Goal: Transaction & Acquisition: Book appointment/travel/reservation

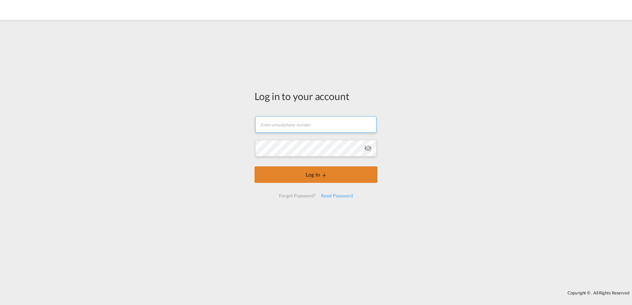
type input "[EMAIL_ADDRESS][PERSON_NAME][DOMAIN_NAME]"
click at [311, 175] on button "Log In" at bounding box center [315, 175] width 123 height 17
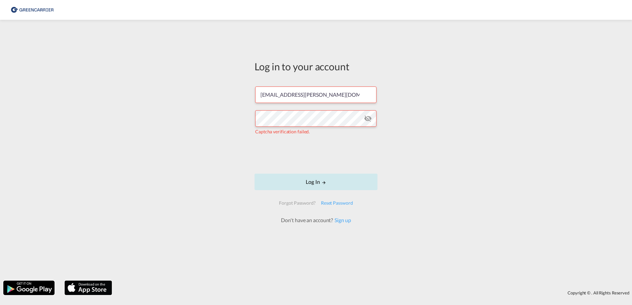
click at [309, 182] on button "Log In" at bounding box center [315, 182] width 123 height 17
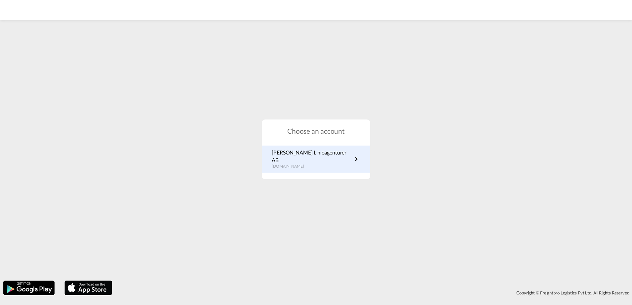
click at [312, 160] on p "[PERSON_NAME] Linieagenturer AB" at bounding box center [312, 156] width 81 height 15
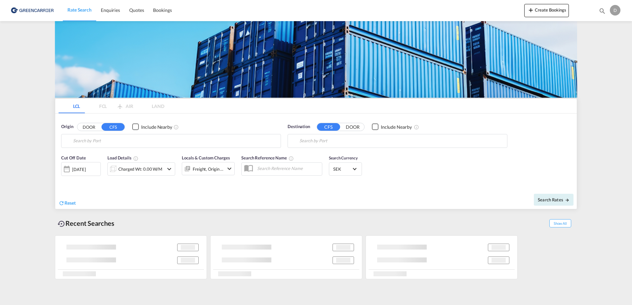
type input "SE-37433, [GEOGRAPHIC_DATA], [GEOGRAPHIC_DATA]"
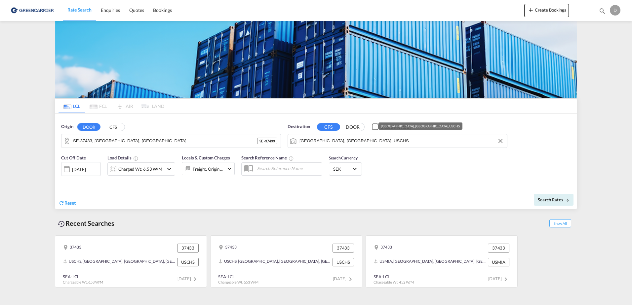
click at [342, 145] on input "Charleston, SC, USCHS" at bounding box center [401, 141] width 204 height 10
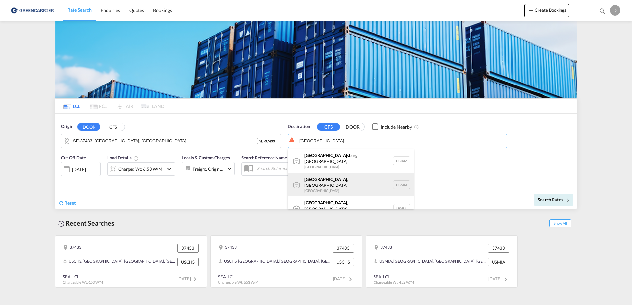
click at [333, 175] on div "Miami , FL United States USMIA" at bounding box center [351, 185] width 126 height 24
type input "Miami, FL, USMIA"
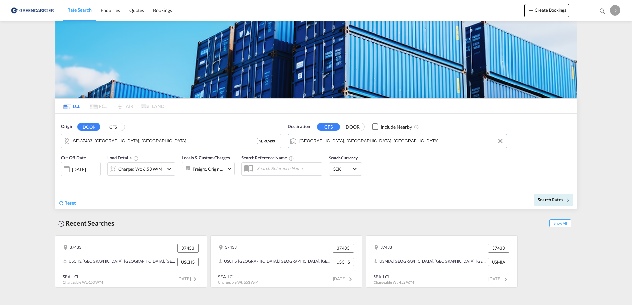
click at [237, 199] on div "Reset" at bounding box center [187, 198] width 259 height 18
click at [149, 169] on div "Charged Wt: 6.53 W/M" at bounding box center [140, 169] width 44 height 9
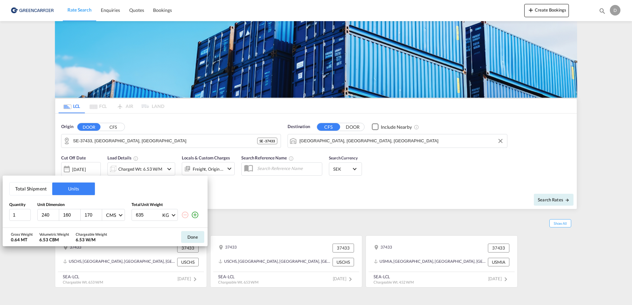
drag, startPoint x: 50, startPoint y: 217, endPoint x: -46, endPoint y: 216, distance: 96.5
click at [0, 216] on html "Rate Search Enquiries Quotes Bookings Rate Search Enquiries" at bounding box center [316, 152] width 632 height 305
type input "100"
type input "1000"
type input "200"
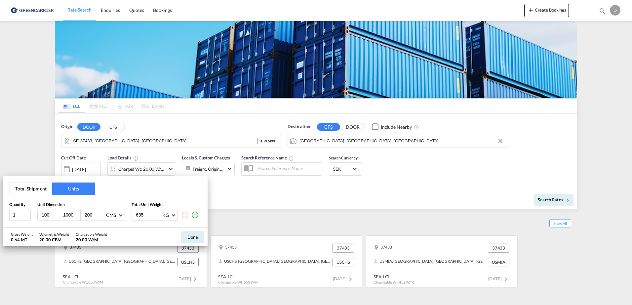
click at [71, 216] on input "1000" at bounding box center [71, 215] width 18 height 6
type input "100"
click at [195, 214] on md-icon "icon-plus-circle-outline" at bounding box center [195, 215] width 8 height 8
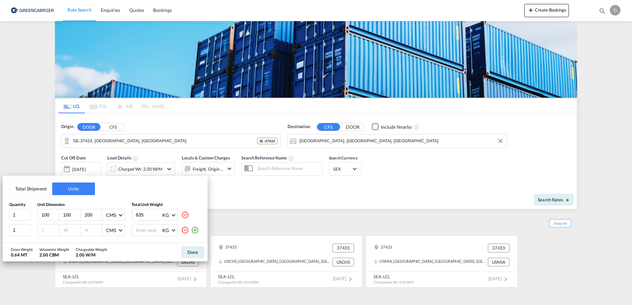
drag, startPoint x: 115, startPoint y: 217, endPoint x: 87, endPoint y: 217, distance: 28.7
click at [87, 217] on div "1 100 100 200 CMS CMS Inches 635 KG KG LB" at bounding box center [105, 215] width 192 height 12
type input "226"
click at [52, 229] on input "number" at bounding box center [50, 230] width 18 height 6
type input "120"
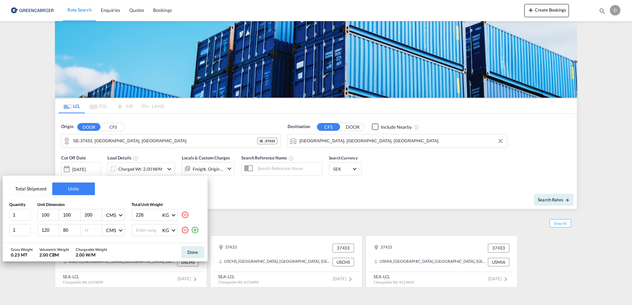
type input "80"
type input "190"
click at [150, 230] on input "number" at bounding box center [148, 230] width 26 height 11
type input "318"
click at [197, 233] on md-icon "icon-plus-circle-outline" at bounding box center [195, 230] width 8 height 8
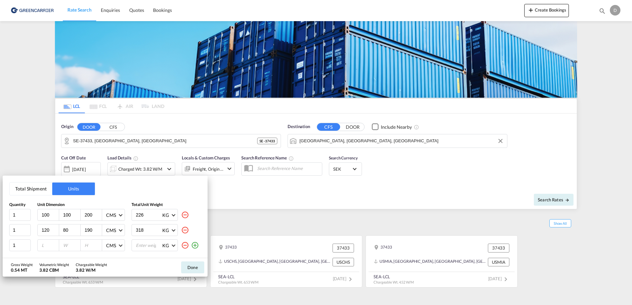
click at [51, 247] on input "number" at bounding box center [50, 246] width 18 height 6
type input "120"
type input "80"
type input "115"
click at [147, 242] on input "number" at bounding box center [148, 245] width 26 height 11
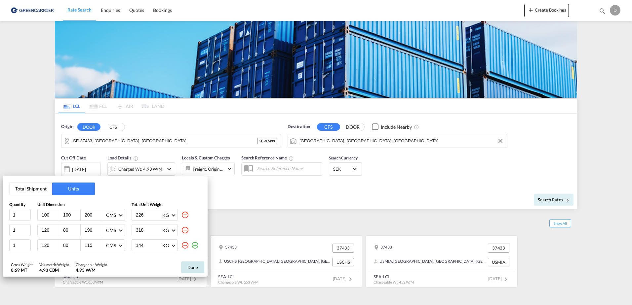
type input "144"
click at [197, 271] on button "Done" at bounding box center [192, 268] width 23 height 12
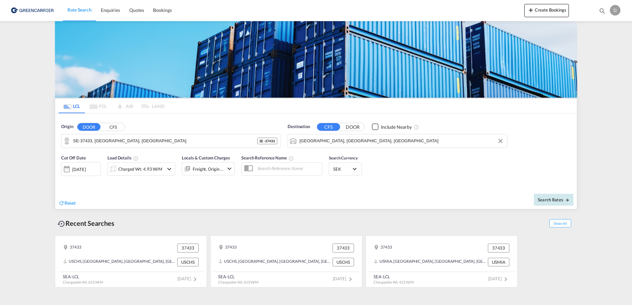
click at [545, 204] on button "Search Rates" at bounding box center [554, 200] width 40 height 12
type input "37433 to USMIA / 15 Sep 2025"
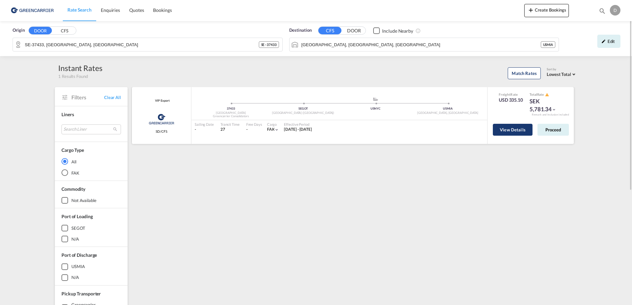
click at [500, 132] on button "View Details" at bounding box center [513, 130] width 40 height 12
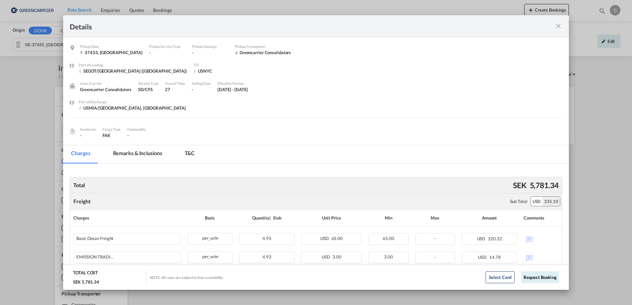
click at [560, 29] on md-icon "icon-close fg-AAA8AD m-0 cursor" at bounding box center [558, 26] width 8 height 8
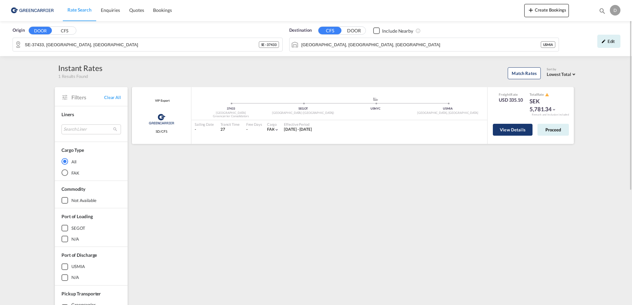
click at [504, 131] on button "View Details" at bounding box center [513, 130] width 40 height 12
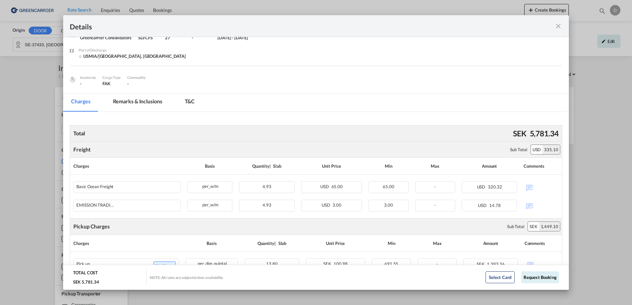
scroll to position [66, 0]
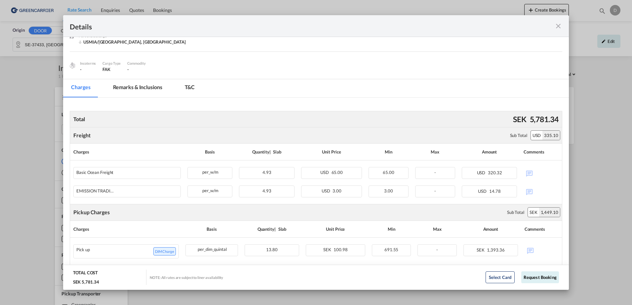
click at [133, 79] on md-tab-item "Remarks & Inclusions" at bounding box center [137, 88] width 65 height 18
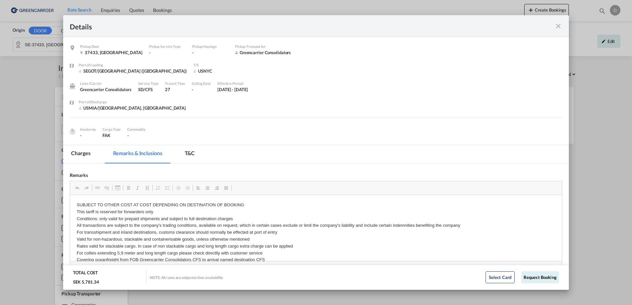
scroll to position [0, 0]
click at [193, 71] on div "USNYC" at bounding box center [219, 71] width 53 height 6
click at [183, 155] on md-tab-item "T&C" at bounding box center [190, 154] width 26 height 18
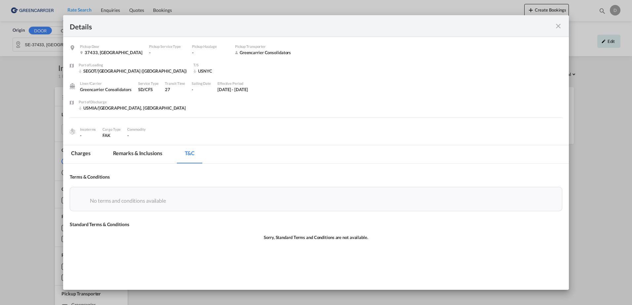
click at [83, 153] on md-tab-item "Charges" at bounding box center [80, 154] width 35 height 18
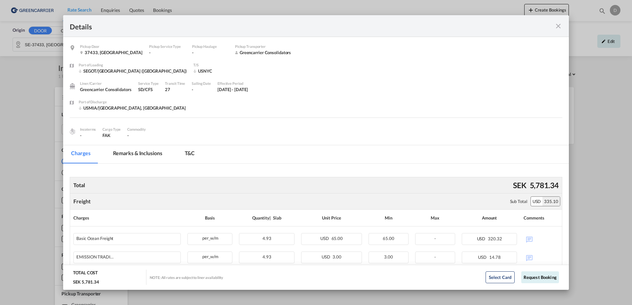
click at [557, 29] on md-icon "icon-close fg-AAA8AD m-0 cursor" at bounding box center [558, 26] width 8 height 8
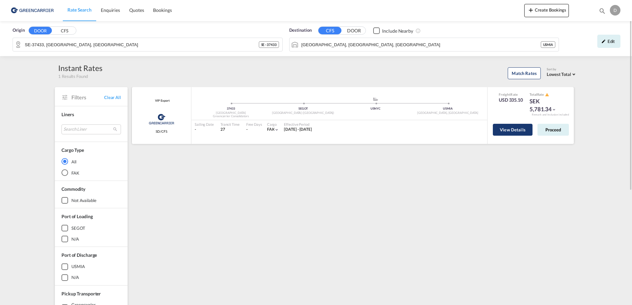
click at [509, 130] on button "View Details" at bounding box center [513, 130] width 40 height 12
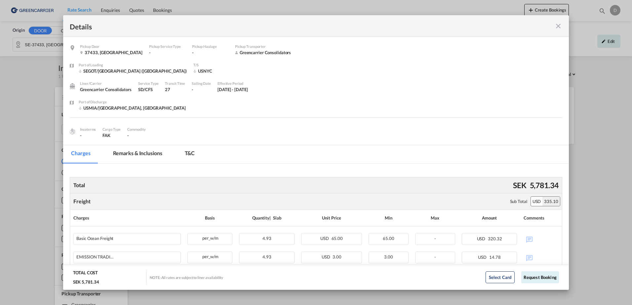
click at [559, 29] on md-icon "icon-close fg-AAA8AD m-0 cursor" at bounding box center [558, 26] width 8 height 8
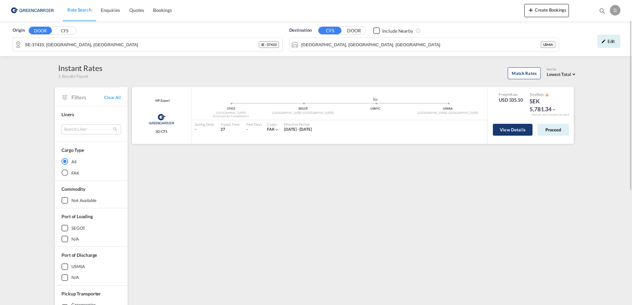
click at [511, 131] on button "View Details" at bounding box center [513, 130] width 40 height 12
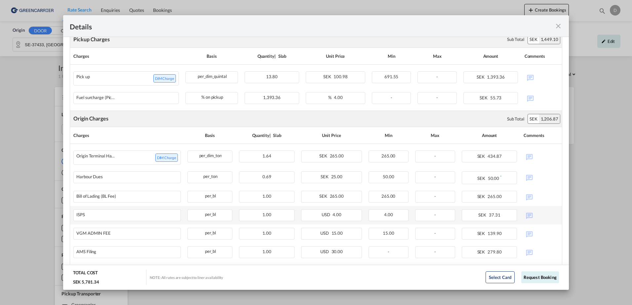
scroll to position [259, 0]
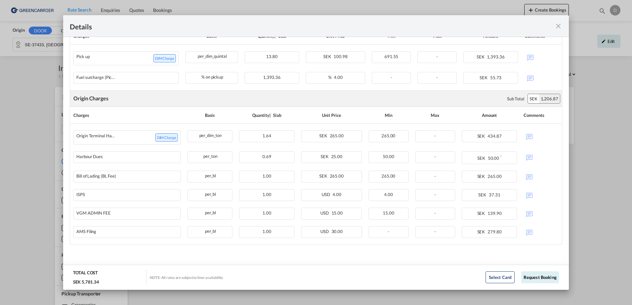
click at [562, 26] on md-icon "icon-close fg-AAA8AD m-0 cursor" at bounding box center [558, 26] width 8 height 8
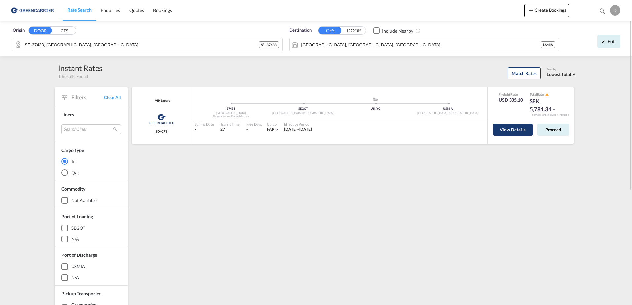
click at [510, 130] on button "View Details" at bounding box center [513, 130] width 40 height 12
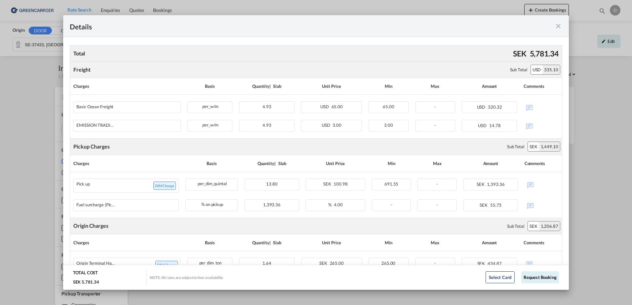
scroll to position [61, 0]
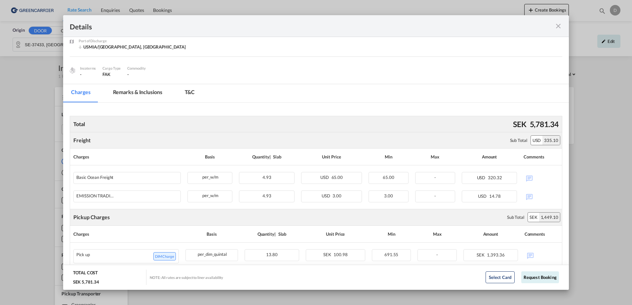
click at [558, 22] on md-icon "icon-close fg-AAA8AD m-0 cursor" at bounding box center [558, 26] width 8 height 8
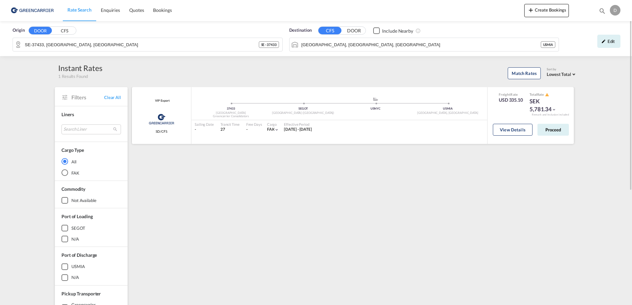
click at [551, 111] on md-icon "icon-chevron-down" at bounding box center [553, 109] width 5 height 5
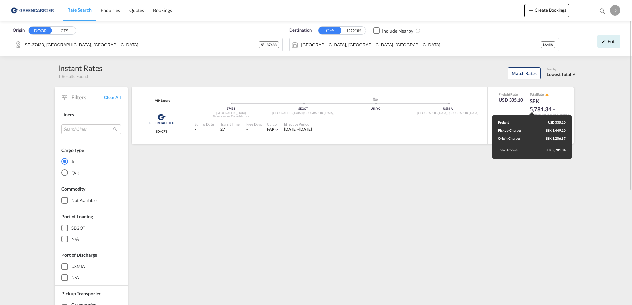
drag, startPoint x: 476, startPoint y: 142, endPoint x: 476, endPoint y: 137, distance: 5.3
click at [476, 142] on div "Freight USD 335.10 Pickup Charges SEK 1,449.10 Origin Charges SEK 1,206.87 Tota…" at bounding box center [316, 152] width 632 height 305
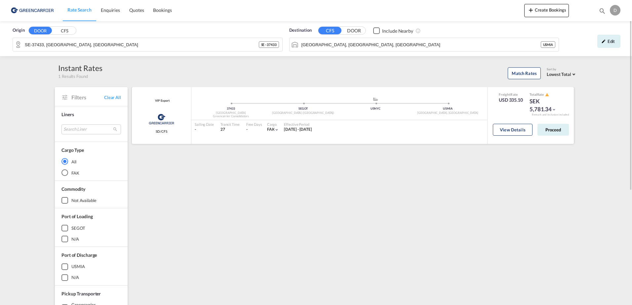
click at [212, 117] on div "Greencarrier Consolidators" at bounding box center [231, 116] width 72 height 4
click at [228, 44] on input "SE-37433, Karlshamn, Blekinge" at bounding box center [152, 45] width 254 height 10
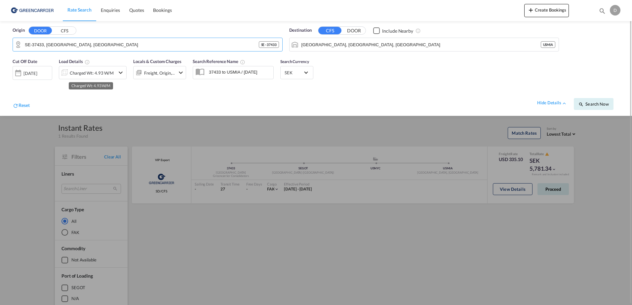
click at [103, 69] on div "Charged Wt: 4.93 W/M" at bounding box center [92, 72] width 44 height 9
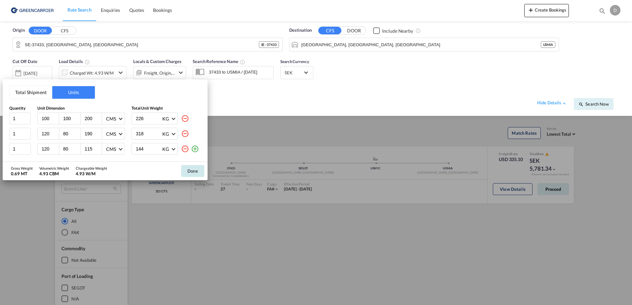
click at [193, 171] on button "Done" at bounding box center [192, 171] width 23 height 12
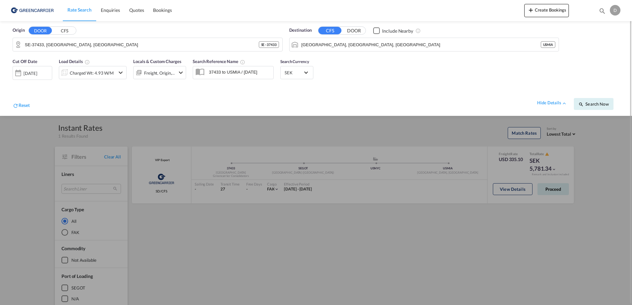
click at [513, 192] on div at bounding box center [316, 152] width 632 height 305
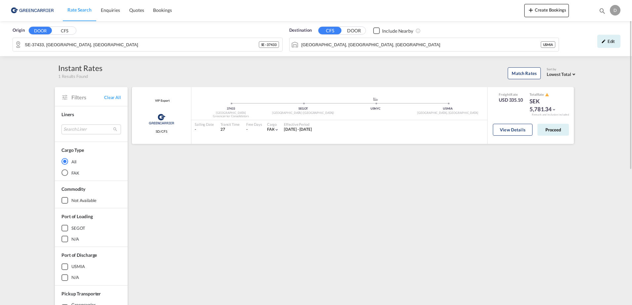
click at [512, 136] on div "View Details Proceed" at bounding box center [531, 131] width 76 height 19
click at [513, 131] on button "View Details" at bounding box center [513, 130] width 40 height 12
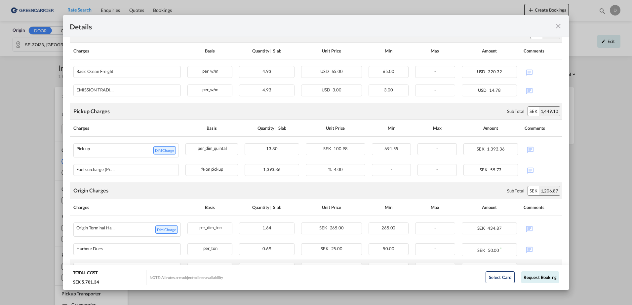
scroll to position [94, 0]
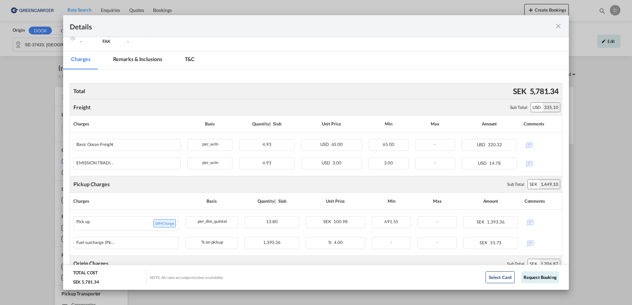
click at [554, 25] on md-icon "icon-close fg-AAA8AD m-0 cursor" at bounding box center [558, 26] width 8 height 8
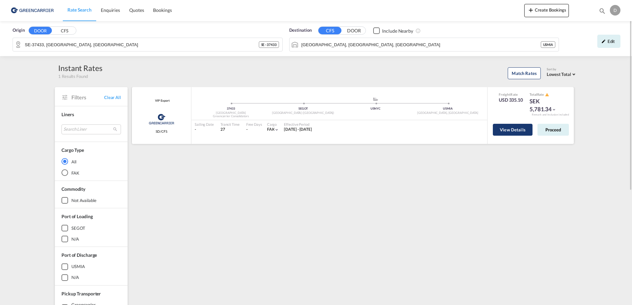
click at [507, 131] on button "View Details" at bounding box center [513, 130] width 40 height 12
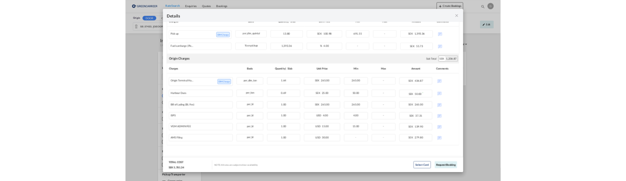
scroll to position [193, 0]
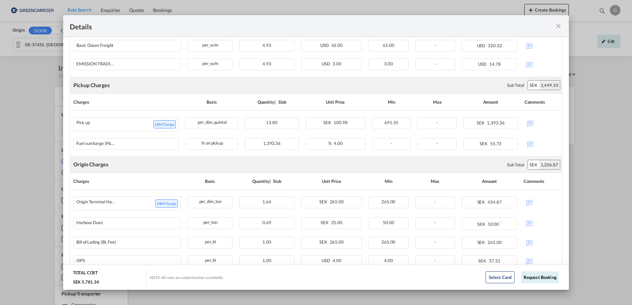
click at [560, 28] on md-icon "icon-close fg-AAA8AD m-0 cursor" at bounding box center [558, 26] width 8 height 8
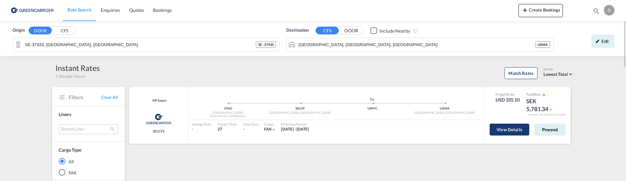
click at [510, 131] on button "View Details" at bounding box center [510, 130] width 40 height 12
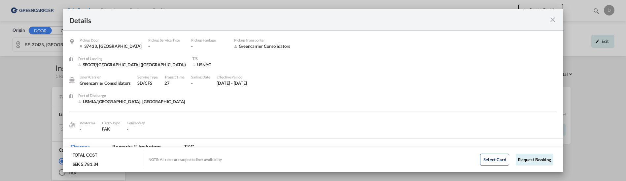
click at [553, 22] on md-icon "icon-close fg-AAA8AD m-0 cursor" at bounding box center [553, 20] width 8 height 8
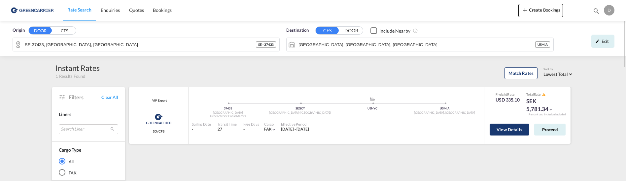
click at [515, 128] on button "View Details" at bounding box center [510, 130] width 40 height 12
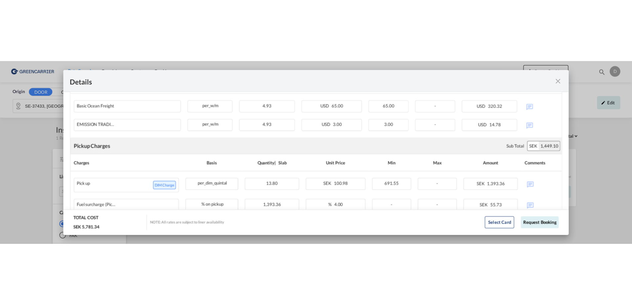
scroll to position [231, 0]
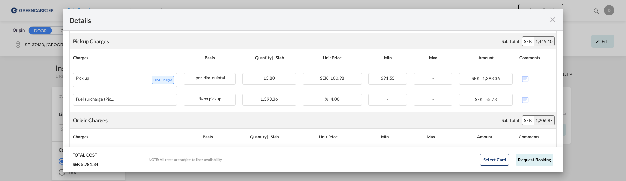
click at [554, 19] on md-icon "icon-close fg-AAA8AD m-0 cursor" at bounding box center [553, 20] width 8 height 8
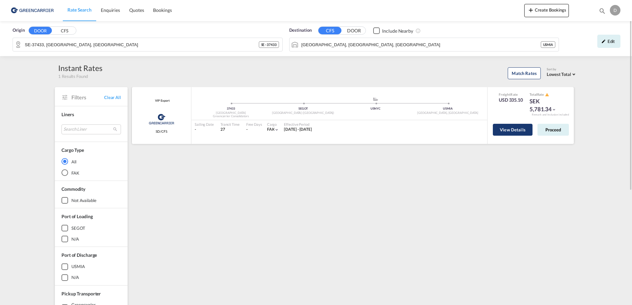
click at [500, 131] on button "View Details" at bounding box center [513, 130] width 40 height 12
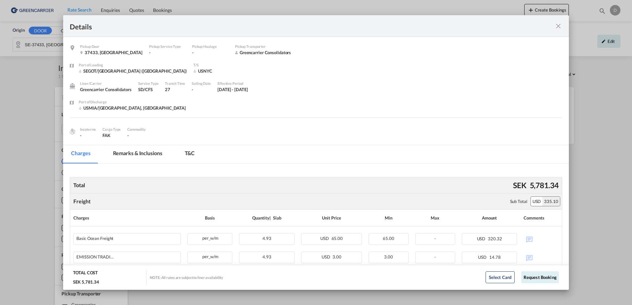
click at [556, 22] on md-icon "icon-close fg-AAA8AD m-0 cursor" at bounding box center [558, 26] width 8 height 8
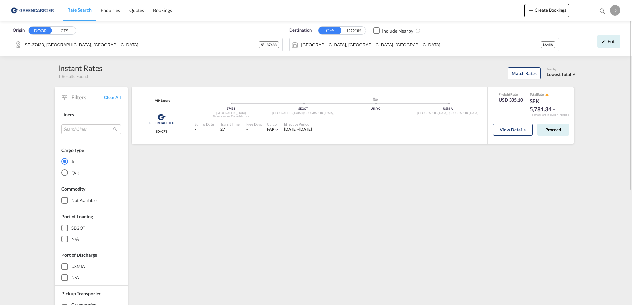
click at [546, 116] on div "Remark and Inclusion included" at bounding box center [550, 115] width 47 height 4
click at [542, 115] on div "Remark and Inclusion included" at bounding box center [550, 115] width 47 height 4
click at [551, 110] on md-icon "icon-chevron-down" at bounding box center [553, 109] width 5 height 5
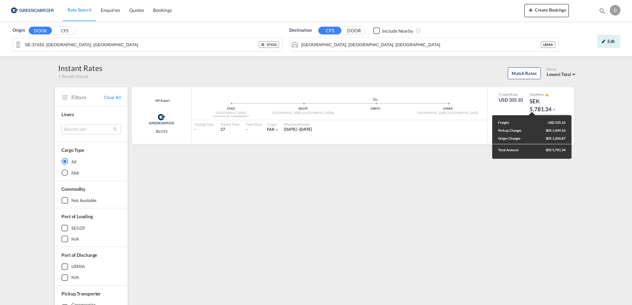
drag, startPoint x: 467, startPoint y: 54, endPoint x: 472, endPoint y: 54, distance: 4.6
click at [468, 54] on div "Freight USD 335.10 Pickup Charges SEK 1,449.10 Origin Charges SEK 1,206.87 Tota…" at bounding box center [316, 152] width 632 height 305
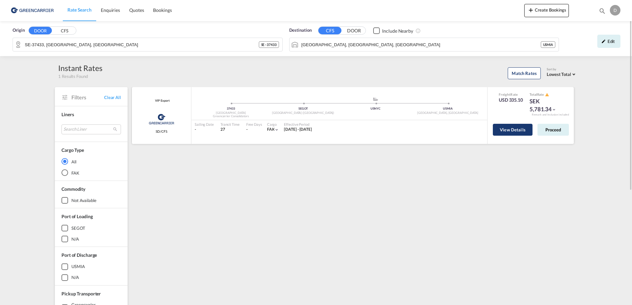
click at [507, 128] on button "View Details" at bounding box center [513, 130] width 40 height 12
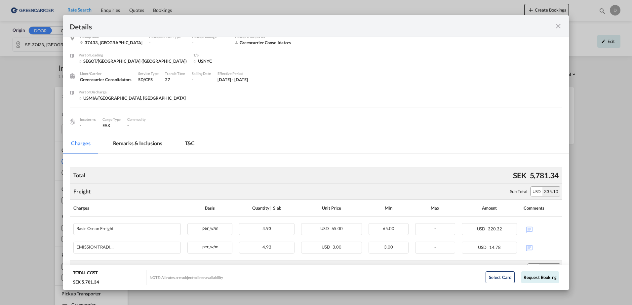
scroll to position [0, 0]
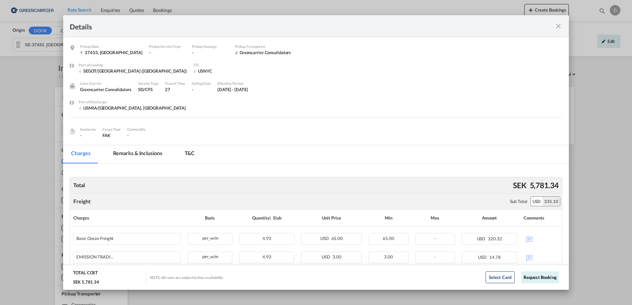
click at [558, 26] on md-icon "icon-close fg-AAA8AD m-0 cursor" at bounding box center [558, 26] width 8 height 8
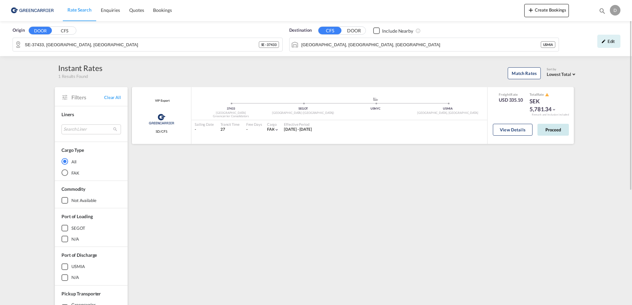
click at [545, 129] on button "Proceed" at bounding box center [552, 130] width 31 height 12
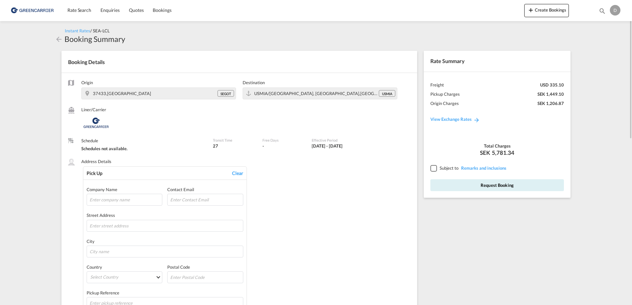
click at [435, 168] on div at bounding box center [433, 168] width 6 height 6
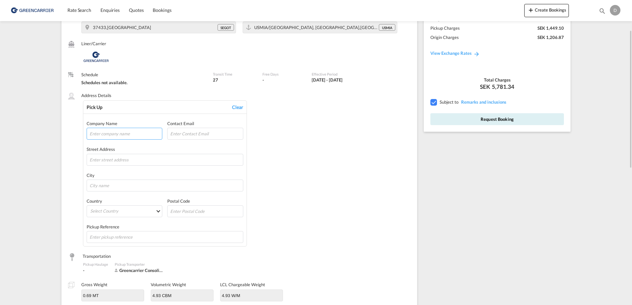
click at [130, 138] on input "text" at bounding box center [125, 134] width 76 height 12
click at [131, 135] on input "text" at bounding box center [125, 134] width 76 height 12
type input "K"
type input "Wapro"
click at [183, 135] on input "email" at bounding box center [205, 134] width 76 height 12
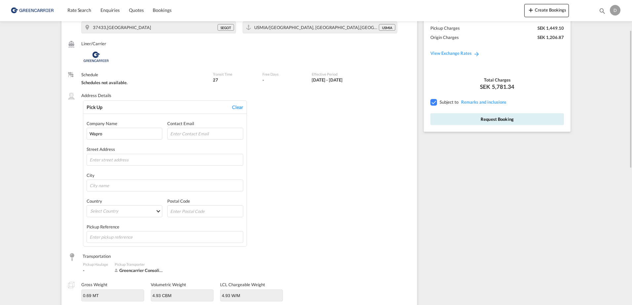
click at [298, 122] on div "Pick Up Clear Company Name Wapro Contact Email Street Address City Country Sele…" at bounding box center [246, 173] width 327 height 147
click at [171, 156] on input "text" at bounding box center [165, 160] width 157 height 12
click at [128, 162] on input "text" at bounding box center [165, 160] width 157 height 12
paste input "Munkahusvägen 103"
type input "Munkahusvägen 103"
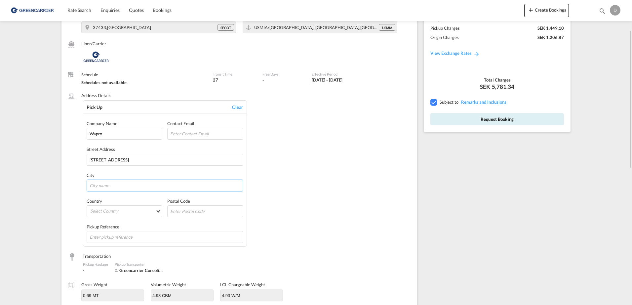
click at [107, 186] on input "text" at bounding box center [165, 186] width 157 height 12
click at [103, 186] on input "text" at bounding box center [165, 186] width 157 height 12
paste input "Karlshamn"
type input "Karlshamn"
click at [115, 214] on md-select "Select Country Afghanistan Albania Algeria American Samoa Andorra Angola Anguil…" at bounding box center [125, 211] width 76 height 12
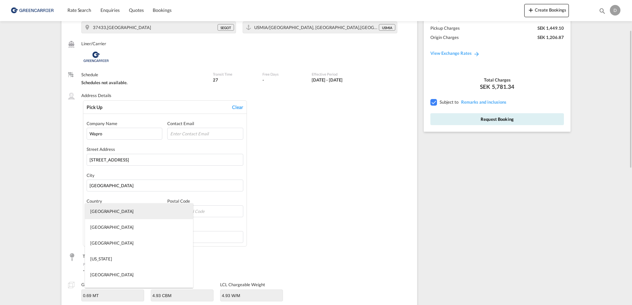
type md-option "Afghanistan"
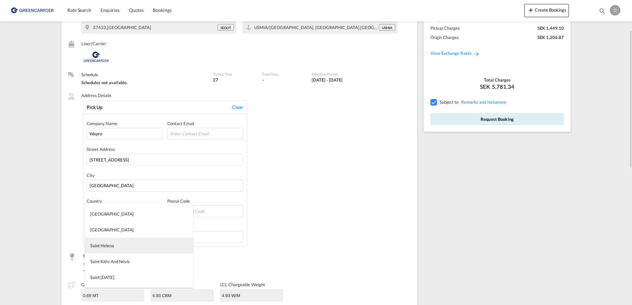
type md-option "Saint Helena"
type md-option "Swaziland"
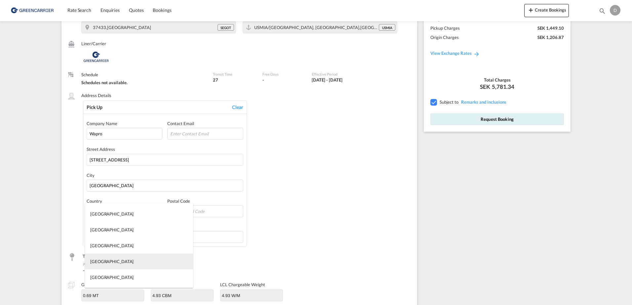
click at [110, 257] on md-option "Sweden" at bounding box center [139, 262] width 108 height 16
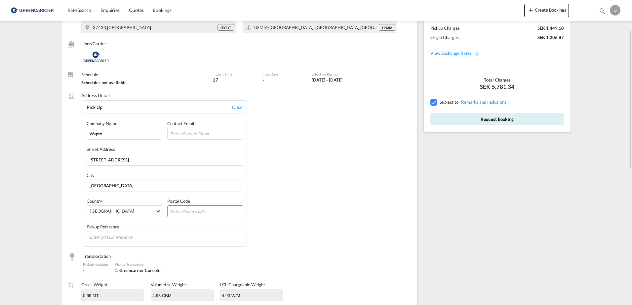
click at [185, 211] on input "text" at bounding box center [205, 211] width 76 height 12
click at [188, 212] on input "text" at bounding box center [205, 211] width 76 height 12
paste input "374 31"
type input "374 31"
click at [138, 236] on input "text" at bounding box center [165, 237] width 157 height 12
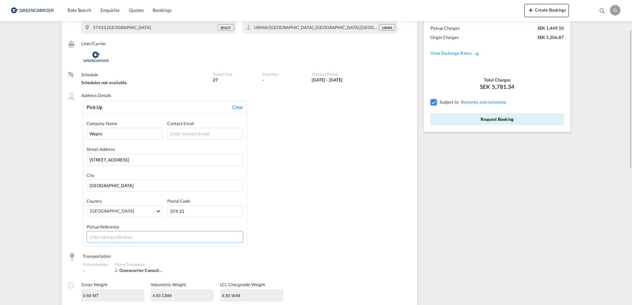
click at [125, 235] on input "text" at bounding box center [165, 237] width 157 height 12
paste input "59796"
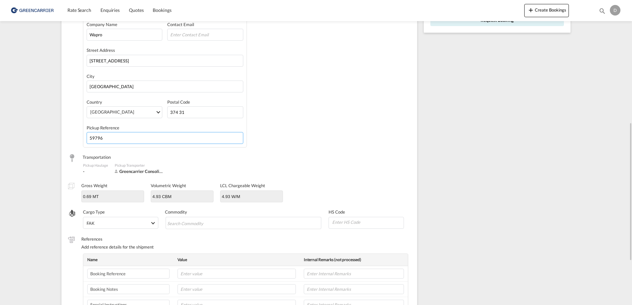
scroll to position [198, 0]
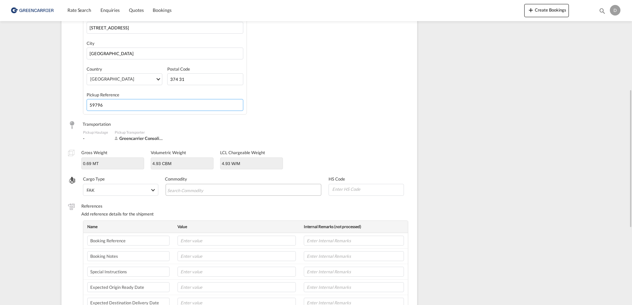
type input "59796"
click at [189, 192] on input "Search Commodity" at bounding box center [197, 190] width 60 height 11
click at [187, 190] on input "Chips input." at bounding box center [197, 190] width 60 height 11
paste input "Ceckvalve WaStop"
type input "Ceckvalve WaStop"
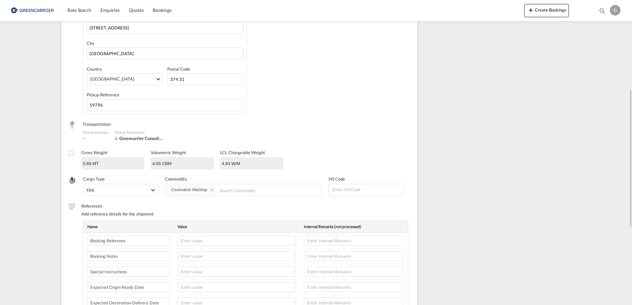
click at [351, 191] on input at bounding box center [367, 189] width 72 height 10
click at [350, 192] on input at bounding box center [367, 189] width 72 height 10
paste input "8481309990"
type input "84813099"
click at [377, 176] on label "HS Code" at bounding box center [365, 179] width 75 height 6
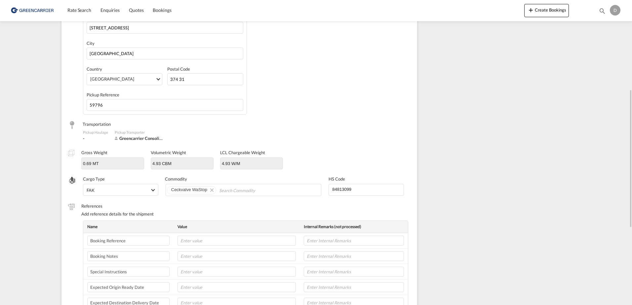
click at [348, 178] on label "HS Code" at bounding box center [365, 179] width 75 height 6
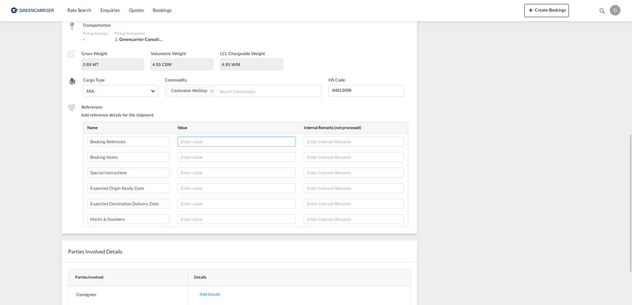
click at [258, 142] on input "text" at bounding box center [236, 142] width 118 height 10
click at [253, 142] on input "text" at bounding box center [236, 142] width 118 height 10
